Goal: Browse casually

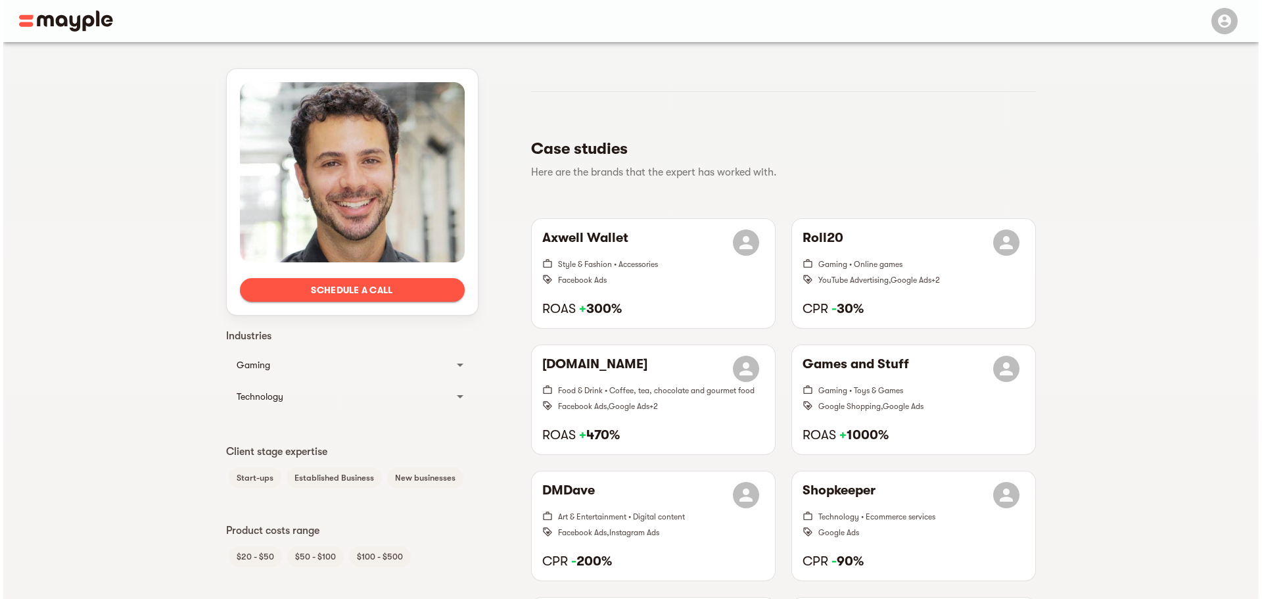
scroll to position [197, 0]
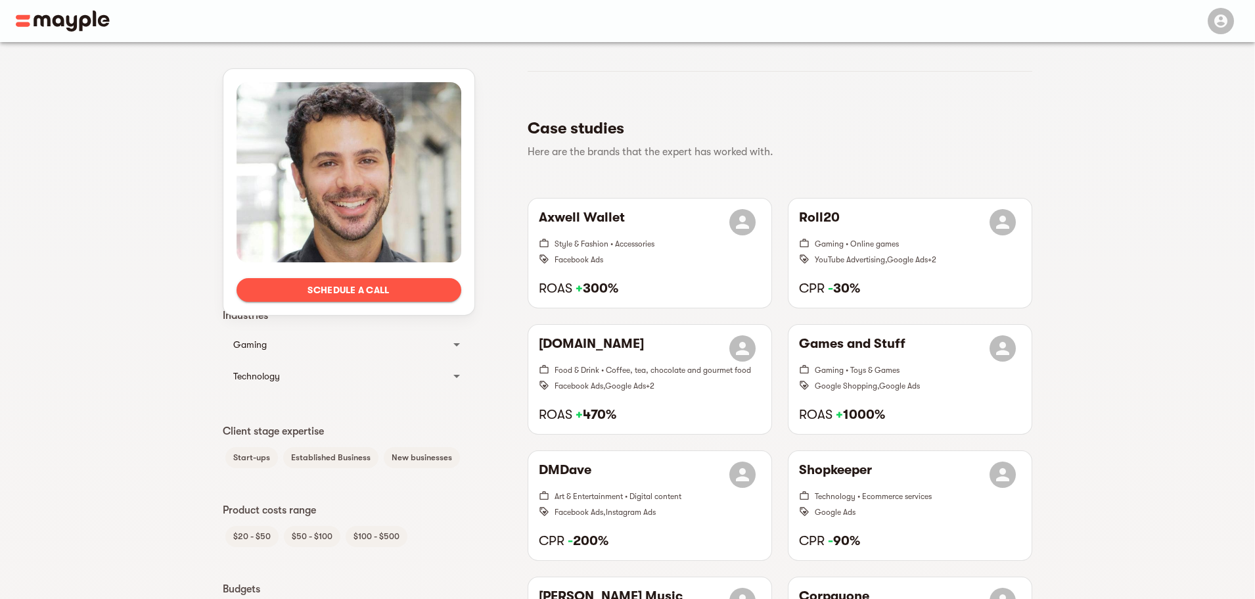
drag, startPoint x: 810, startPoint y: 216, endPoint x: 829, endPoint y: 195, distance: 28.4
click at [828, 191] on div "Roll20 Gaming • Online games YouTube Advertising , Google Ads + 2 CPR - 30%" at bounding box center [910, 253] width 260 height 126
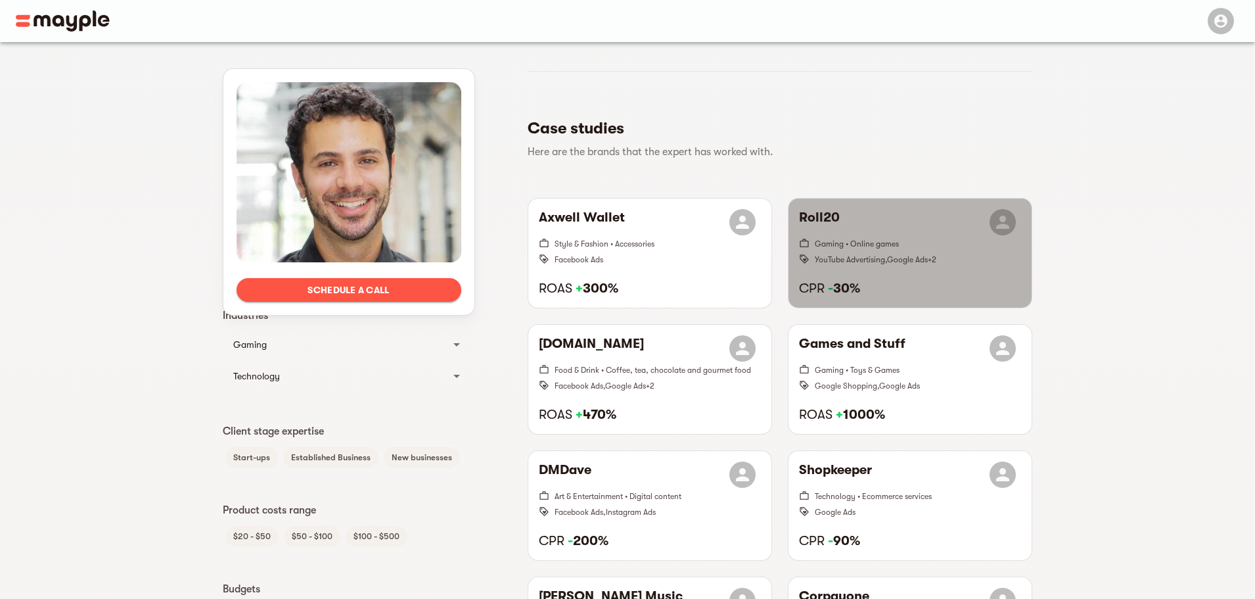
click at [827, 209] on h6 "Roll20" at bounding box center [819, 222] width 41 height 26
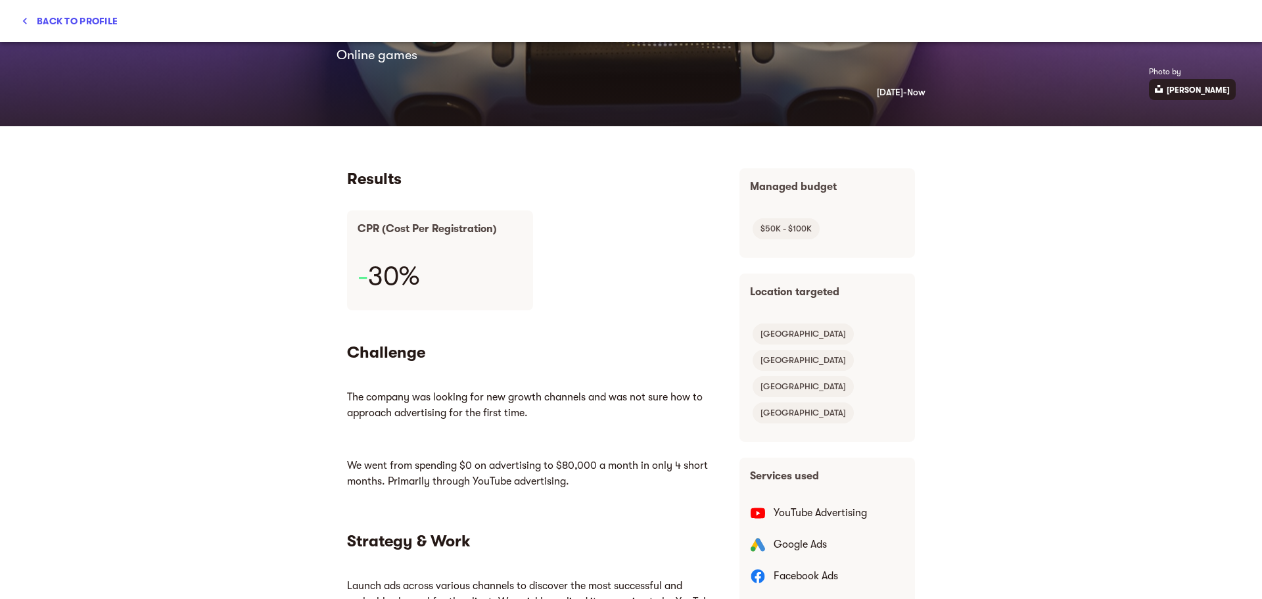
scroll to position [131, 0]
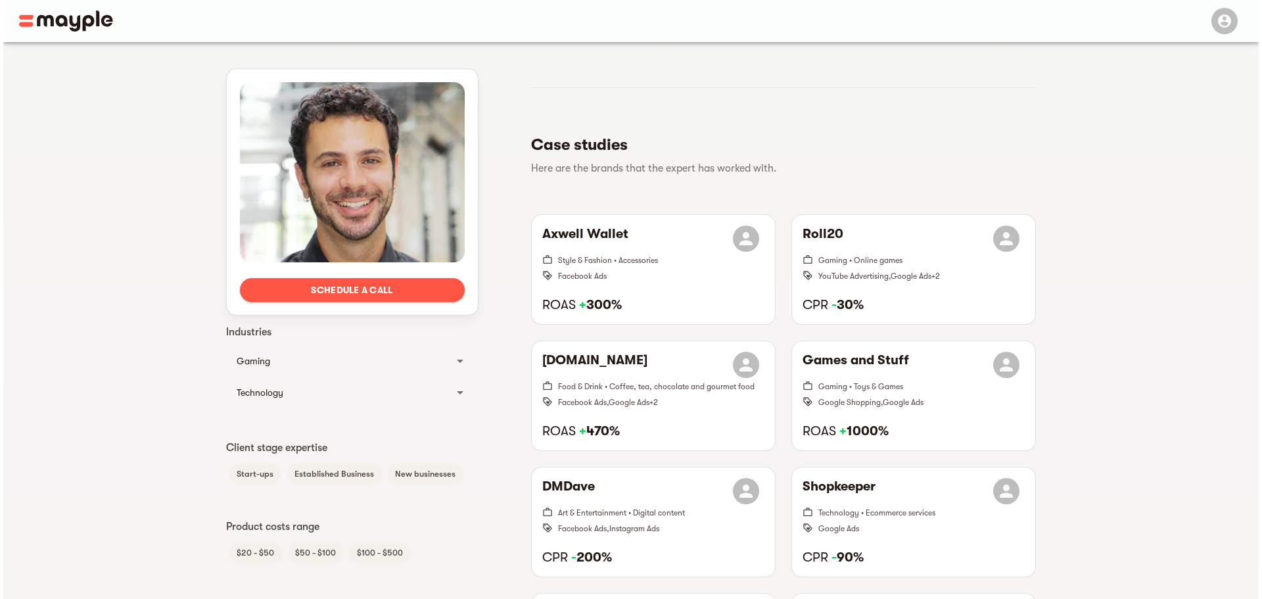
scroll to position [197, 0]
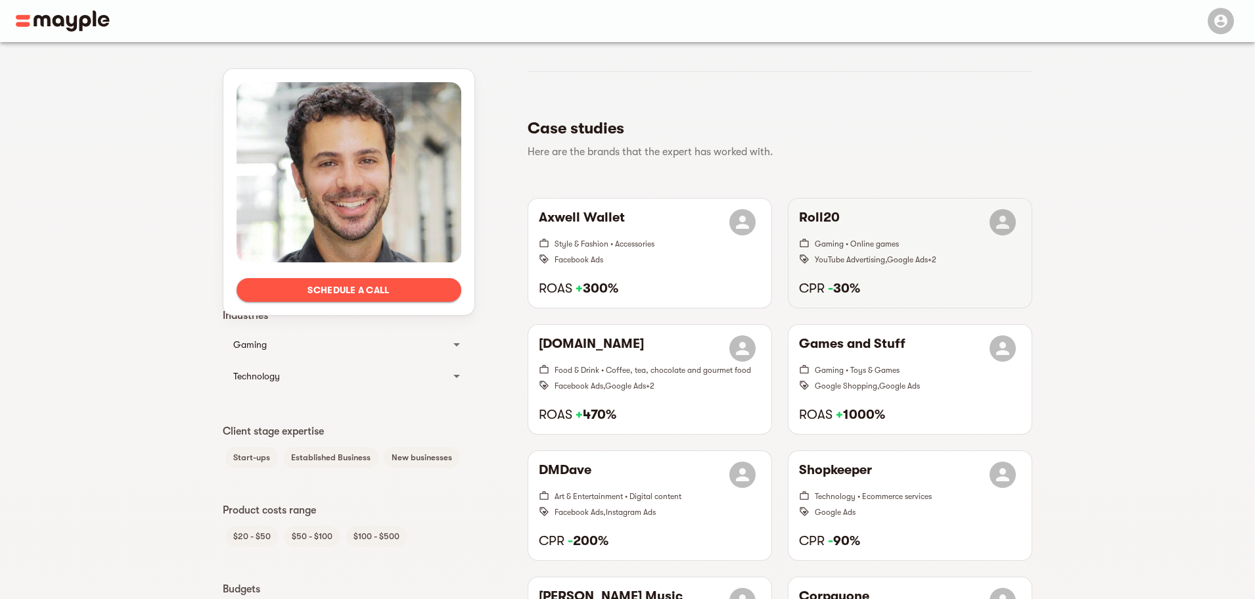
click at [815, 295] on h6 "CPR - 30%" at bounding box center [910, 288] width 222 height 17
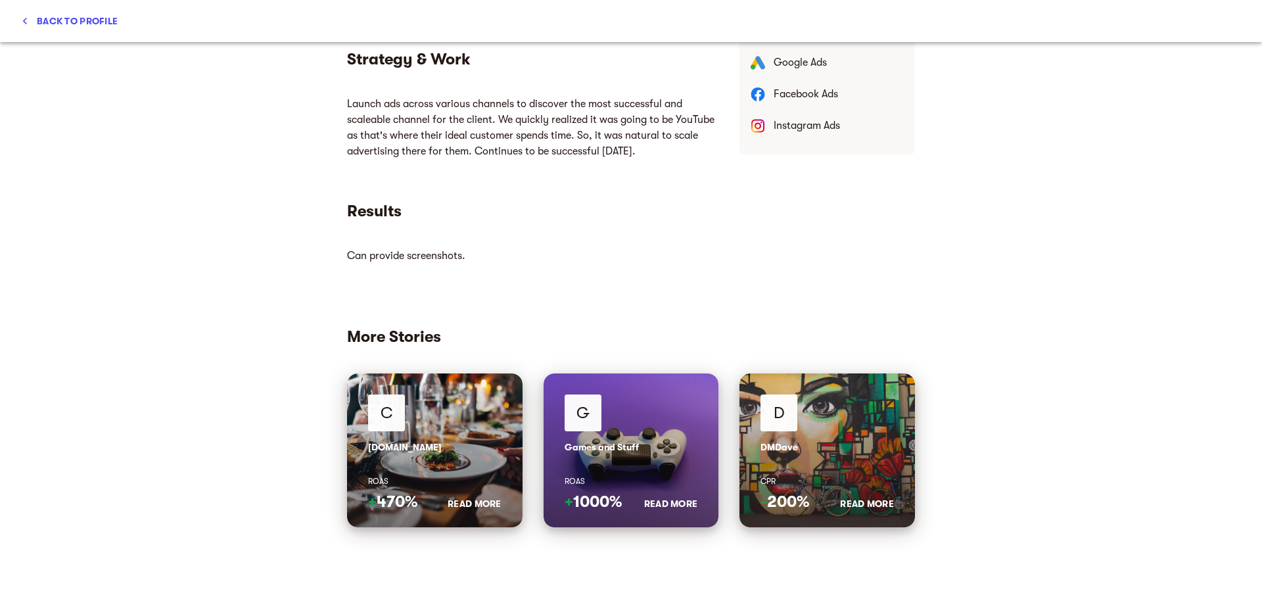
scroll to position [610, 0]
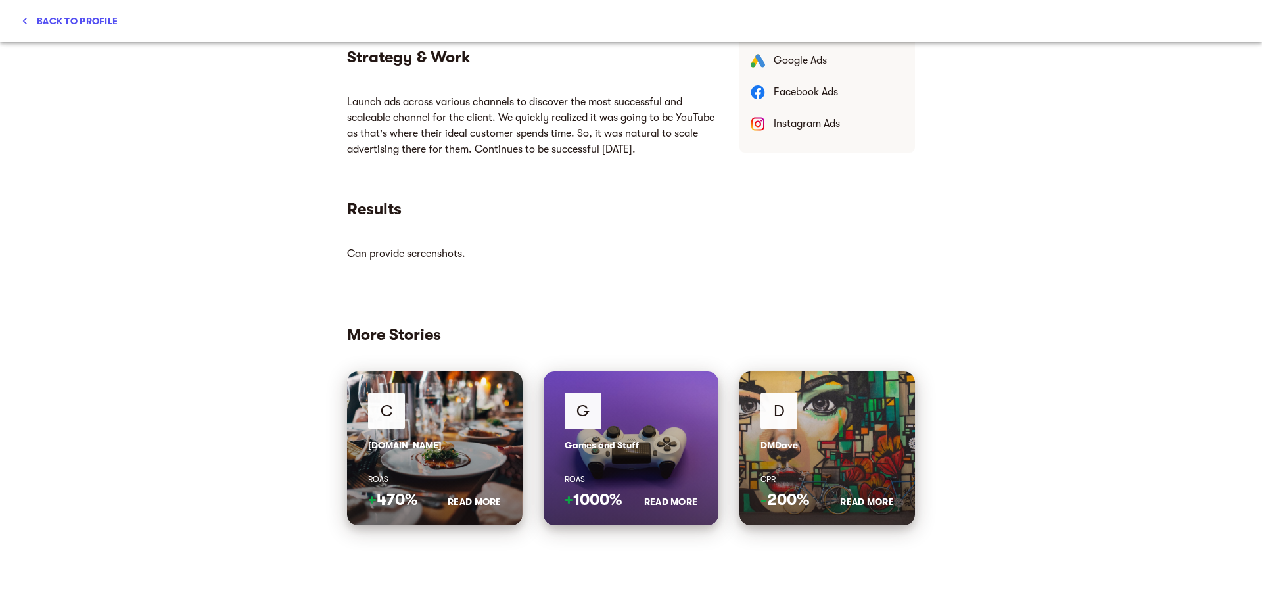
click at [816, 451] on div "DMDave" at bounding box center [826, 445] width 133 height 16
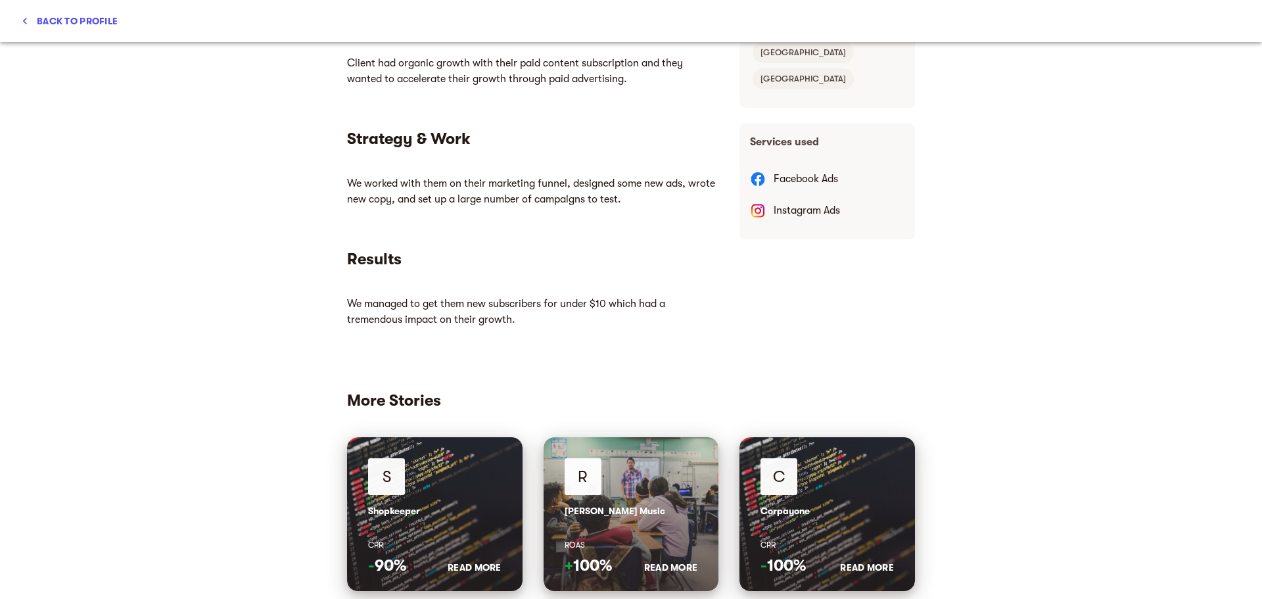
scroll to position [526, 0]
